Goal: Task Accomplishment & Management: Use online tool/utility

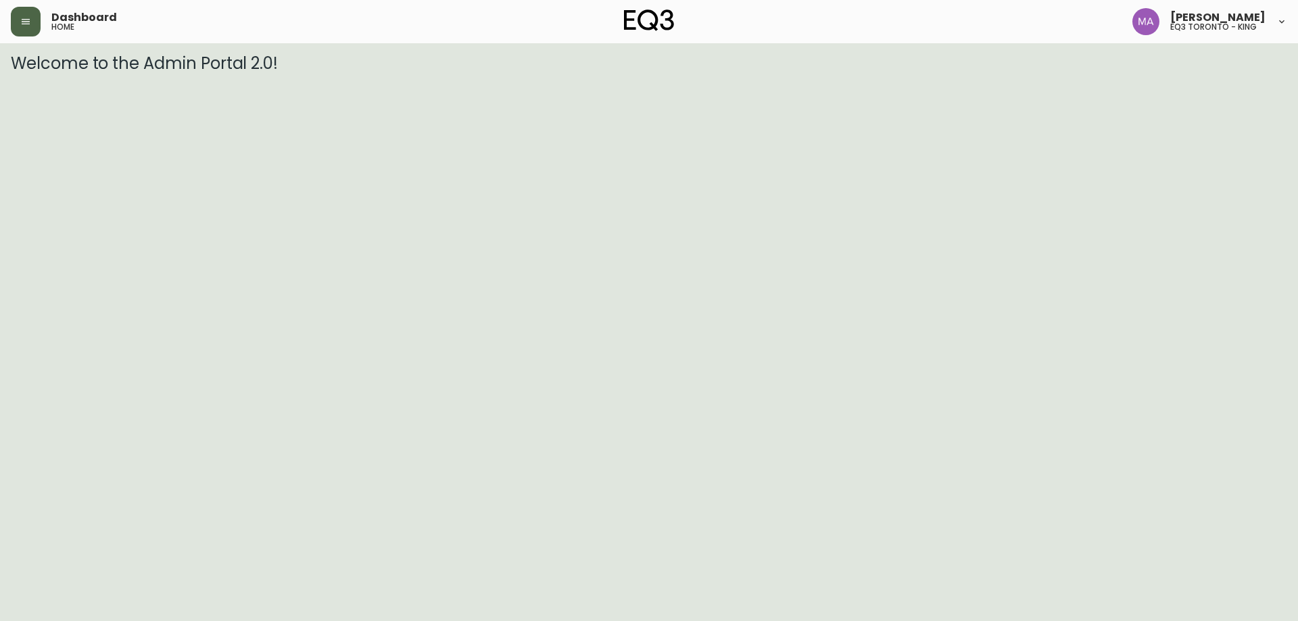
click at [22, 20] on icon "button" at bounding box center [26, 21] width 8 height 5
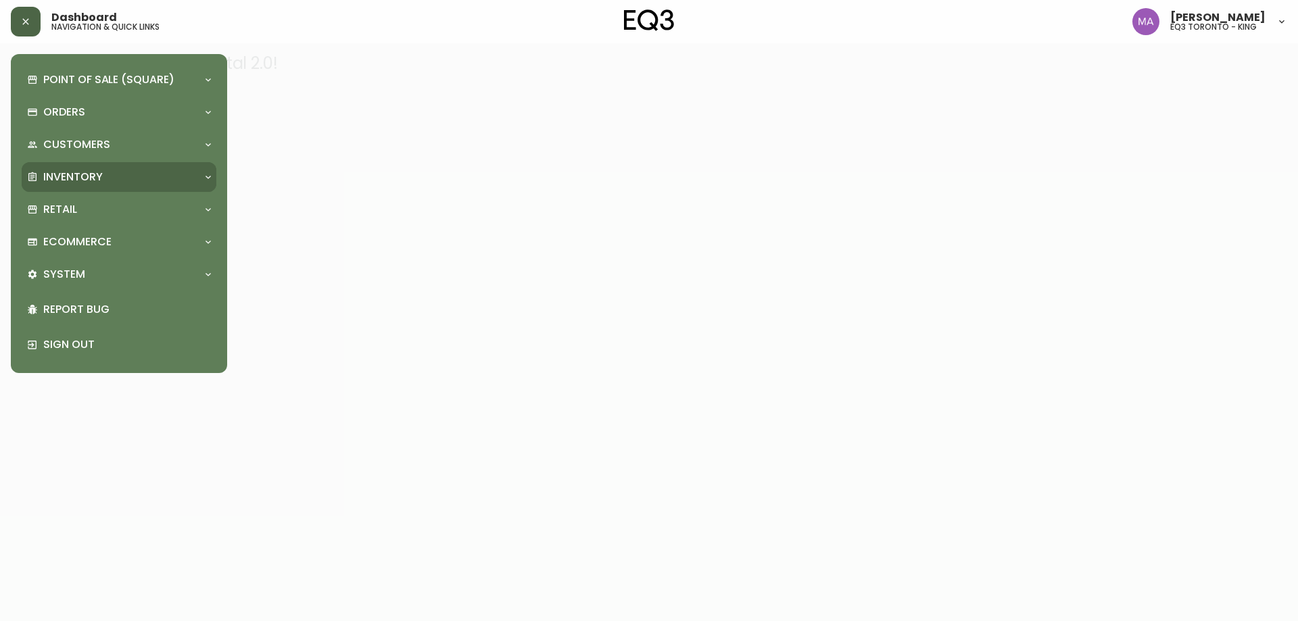
click at [63, 181] on p "Inventory" at bounding box center [73, 177] width 60 height 15
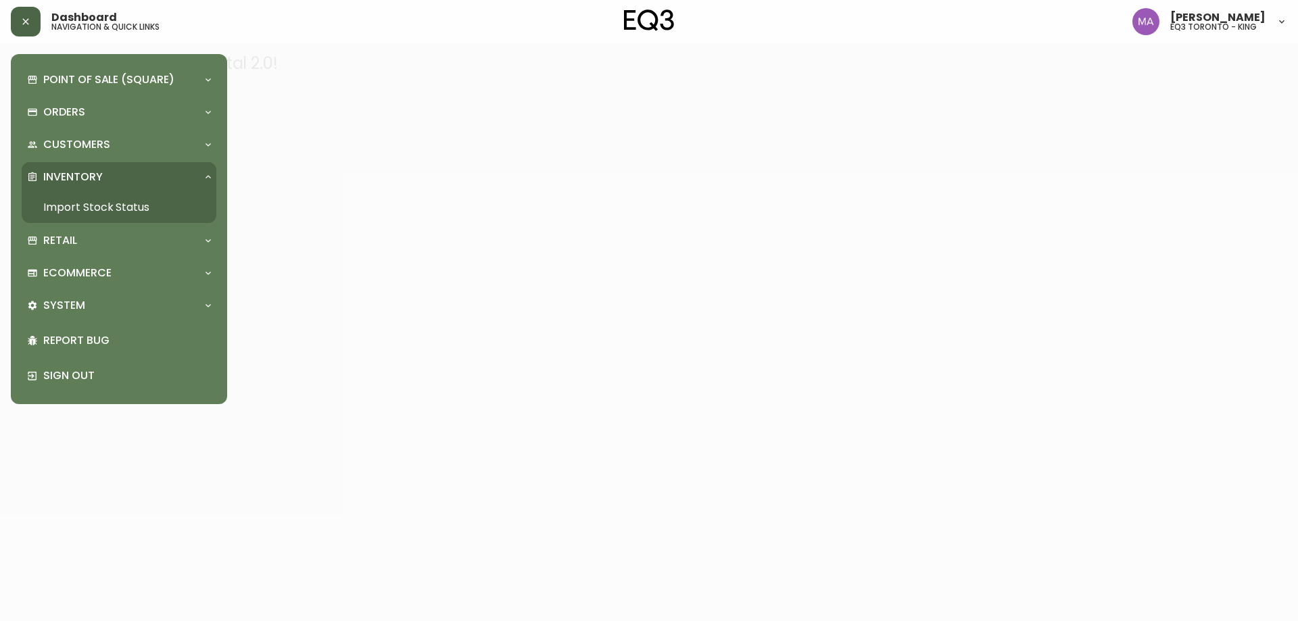
click at [70, 211] on link "Import Stock Status" at bounding box center [119, 207] width 195 height 31
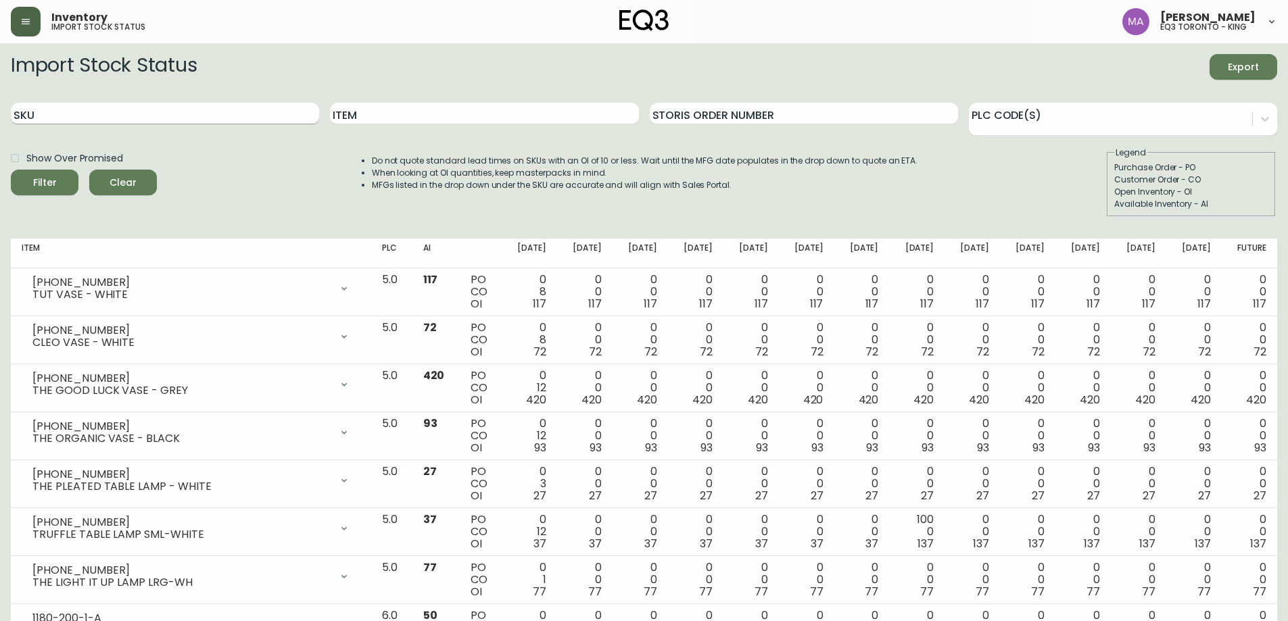
click at [137, 110] on input "SKU" at bounding box center [165, 114] width 308 height 22
paste input "[PHONE_NUMBER]"
type input "[PHONE_NUMBER]"
click at [11, 170] on button "Filter" at bounding box center [45, 183] width 68 height 26
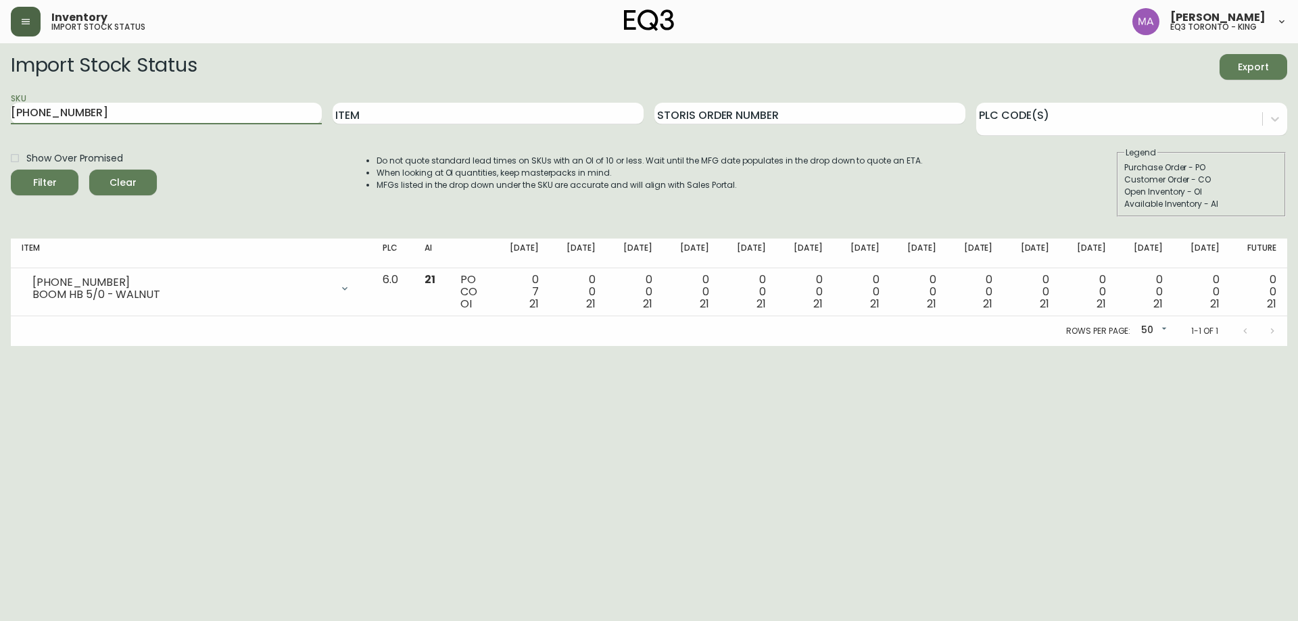
drag, startPoint x: 115, startPoint y: 119, endPoint x: 27, endPoint y: 136, distance: 89.5
click at [1, 114] on main "Import Stock Status Export SKU [PHONE_NUMBER] Item Storis Order Number PLC Code…" at bounding box center [649, 194] width 1298 height 303
paste input "[PHONE_NUMBER]"
type input "[PHONE_NUMBER]"
click at [11, 170] on button "Filter" at bounding box center [45, 183] width 68 height 26
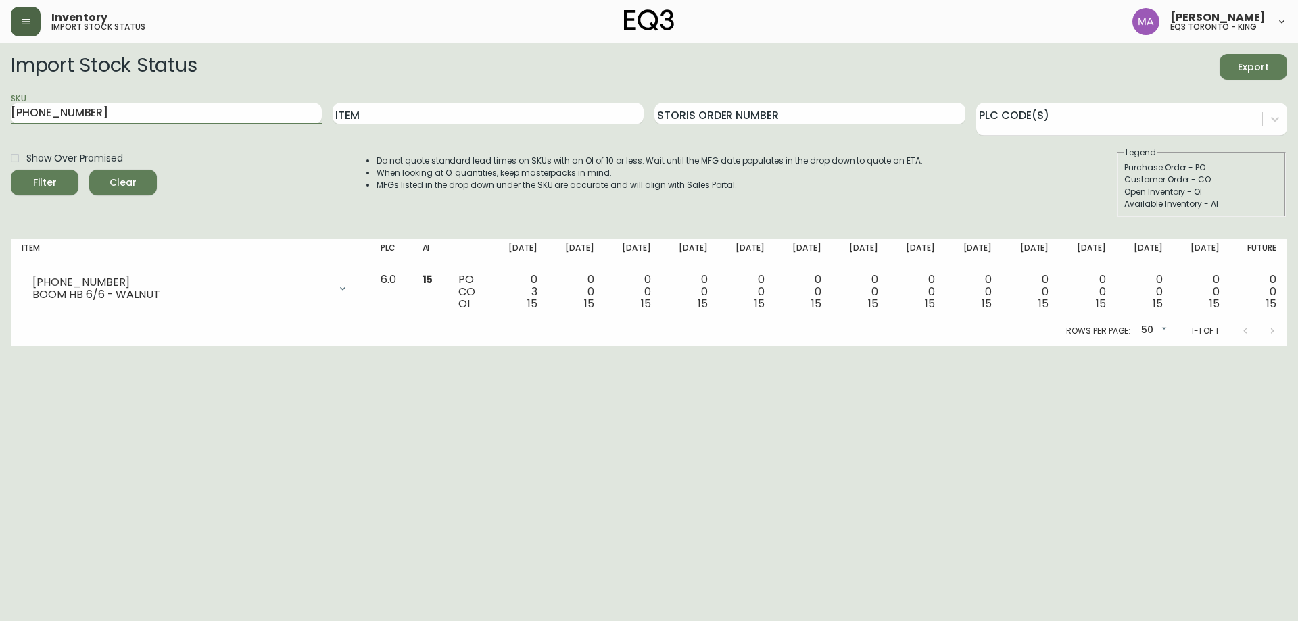
drag, startPoint x: 109, startPoint y: 111, endPoint x: 5, endPoint y: 130, distance: 105.2
click at [1, 113] on main "Import Stock Status Export SKU [PHONE_NUMBER] Item Storis Order Number PLC Code…" at bounding box center [649, 194] width 1298 height 303
paste input "[PHONE_NUMBER]"
type input "[PHONE_NUMBER]"
click at [11, 170] on button "Filter" at bounding box center [45, 183] width 68 height 26
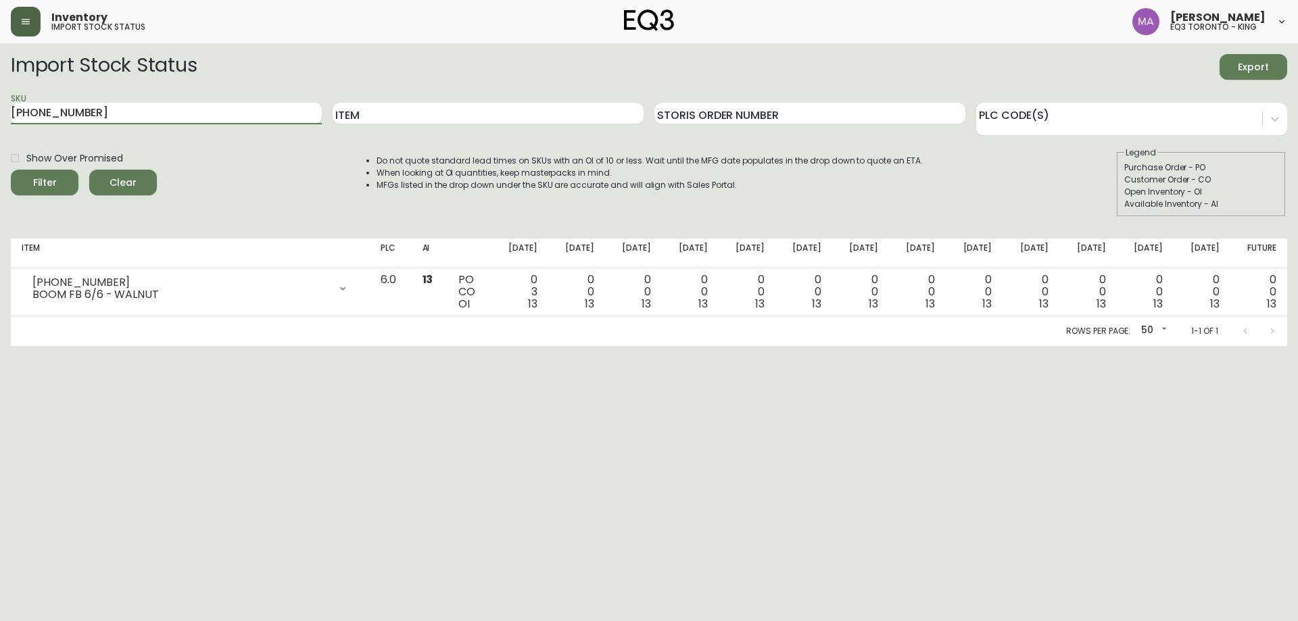
drag, startPoint x: 108, startPoint y: 113, endPoint x: 14, endPoint y: 151, distance: 101.6
click at [0, 123] on main "Import Stock Status Export SKU [PHONE_NUMBER] Item Storis Order Number PLC Code…" at bounding box center [649, 194] width 1298 height 303
paste input "[PHONE_NUMBER]"
type input "[PHONE_NUMBER]"
click at [11, 170] on button "Filter" at bounding box center [45, 183] width 68 height 26
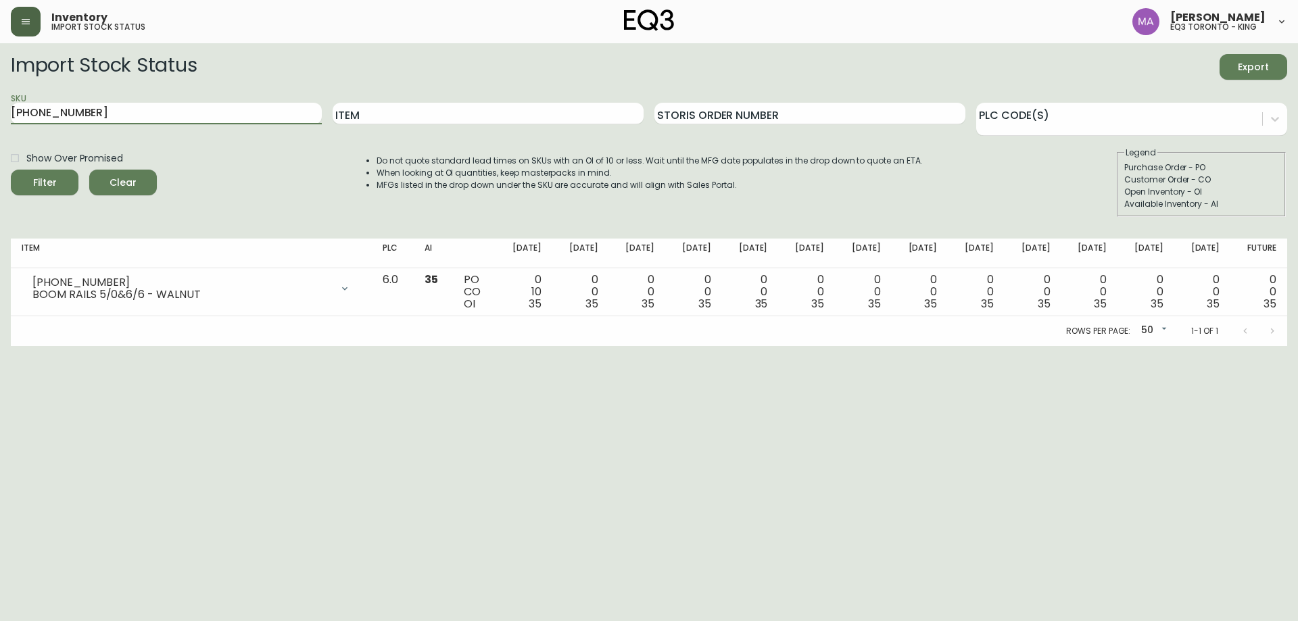
drag, startPoint x: 213, startPoint y: 118, endPoint x: 0, endPoint y: 139, distance: 214.0
click at [0, 139] on main "Import Stock Status Export SKU [PHONE_NUMBER] Item Storis Order Number PLC Code…" at bounding box center [649, 194] width 1298 height 303
paste input "[PHONE_NUMBER]"
type input "[PHONE_NUMBER]"
click at [11, 170] on button "Filter" at bounding box center [45, 183] width 68 height 26
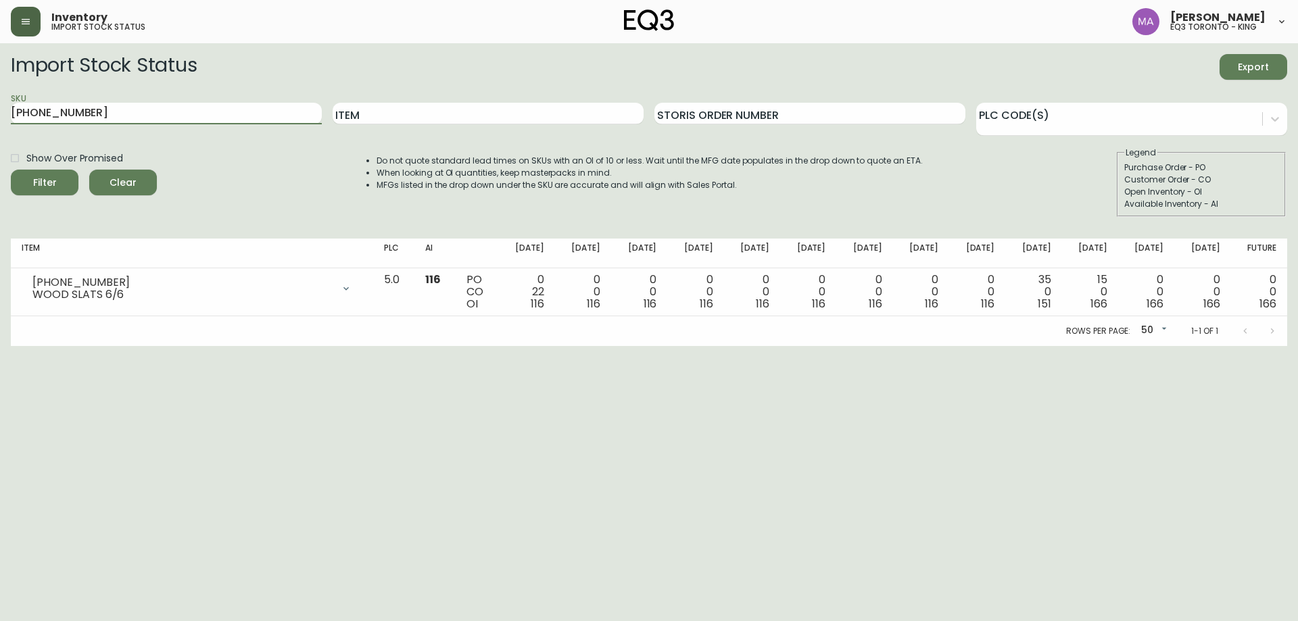
drag, startPoint x: 260, startPoint y: 109, endPoint x: 0, endPoint y: 134, distance: 260.9
click at [0, 134] on main "Import Stock Status Export SKU [PHONE_NUMBER] Item Storis Order Number PLC Code…" at bounding box center [649, 194] width 1298 height 303
paste input "[PHONE_NUMBER]"
type input "[PHONE_NUMBER]"
click at [11, 170] on button "Filter" at bounding box center [45, 183] width 68 height 26
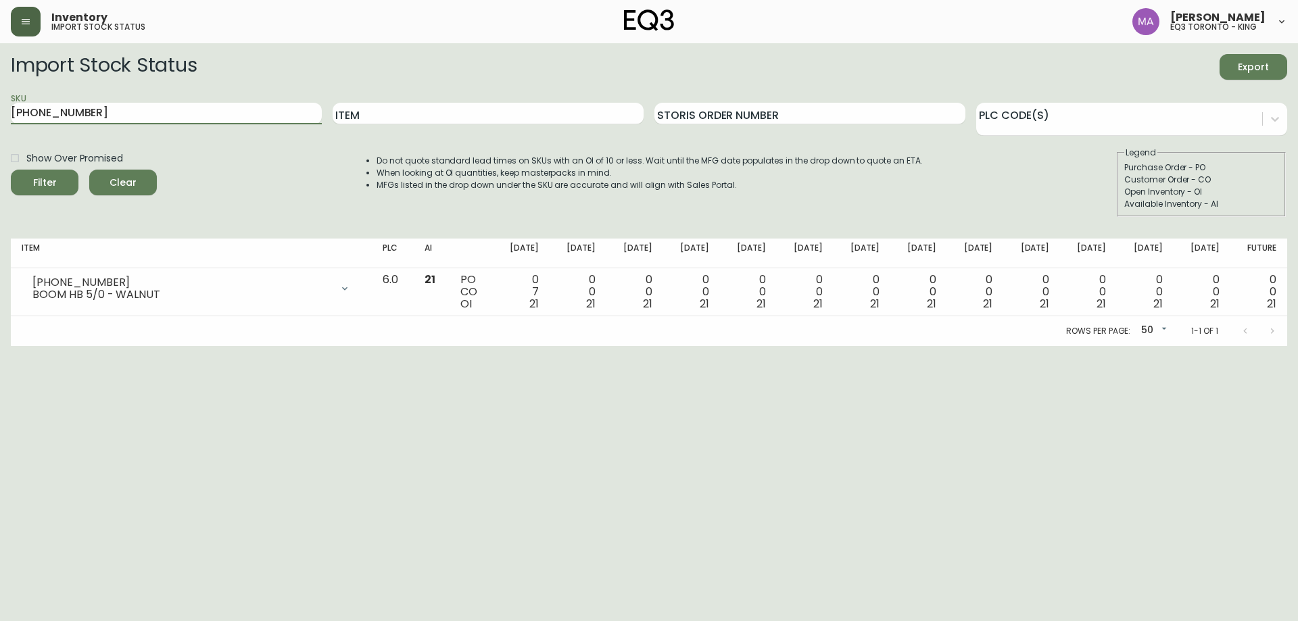
drag, startPoint x: 94, startPoint y: 115, endPoint x: 21, endPoint y: 117, distance: 73.1
click at [1, 145] on main "Import Stock Status Export SKU [PHONE_NUMBER] Item Storis Order Number PLC Code…" at bounding box center [649, 194] width 1298 height 303
paste input "[PHONE_NUMBER]"
type input "[PHONE_NUMBER]"
click at [11, 170] on button "Filter" at bounding box center [45, 183] width 68 height 26
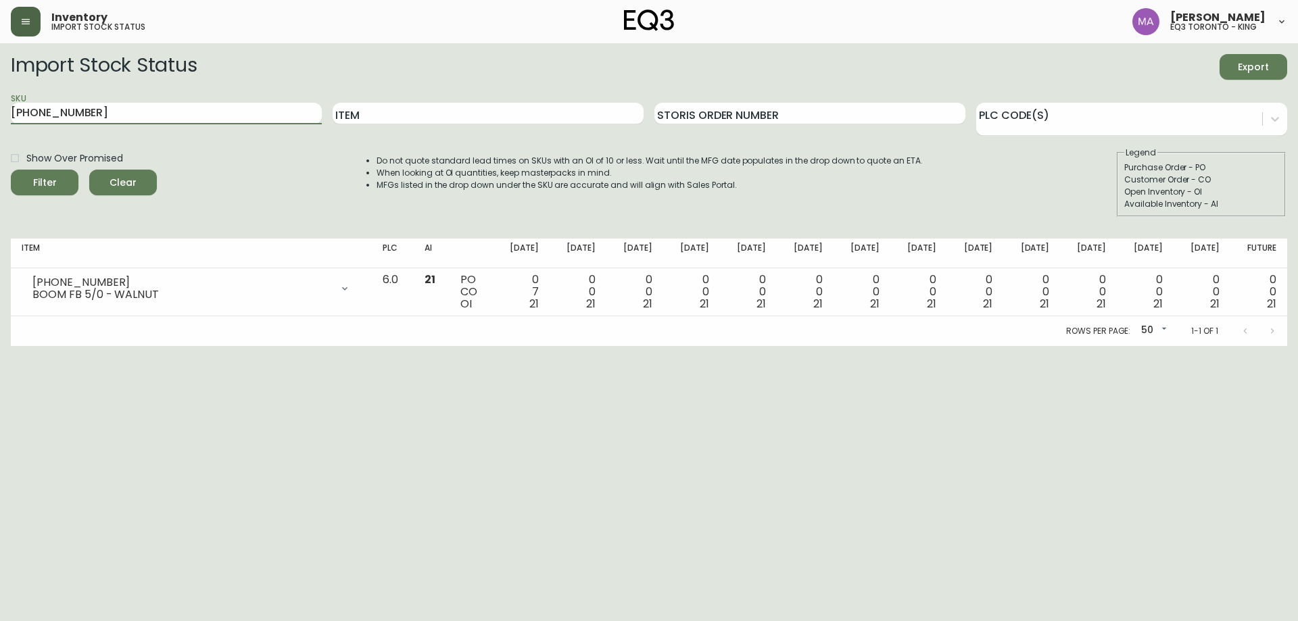
drag, startPoint x: 131, startPoint y: 110, endPoint x: 1, endPoint y: 115, distance: 130.6
click at [0, 114] on main "Import Stock Status Export SKU [PHONE_NUMBER] Item Storis Order Number PLC Code…" at bounding box center [649, 194] width 1298 height 303
paste input "[PHONE_NUMBER]"
type input "[PHONE_NUMBER]"
click at [11, 170] on button "Filter" at bounding box center [45, 183] width 68 height 26
